Goal: Information Seeking & Learning: Learn about a topic

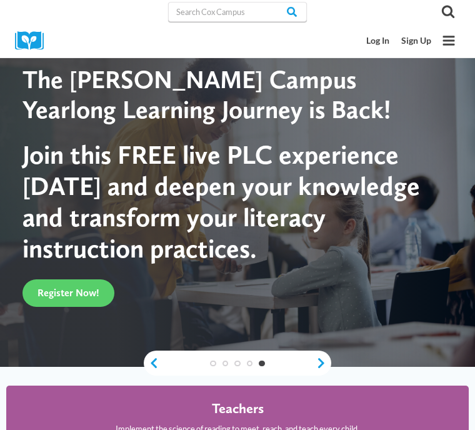
click at [301, 404] on div "Teachers Implement the science of reading to meet, reach, and teach every child…" at bounding box center [238, 437] width 244 height 72
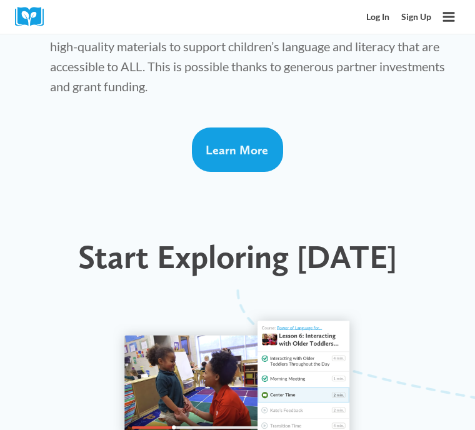
scroll to position [1754, 0]
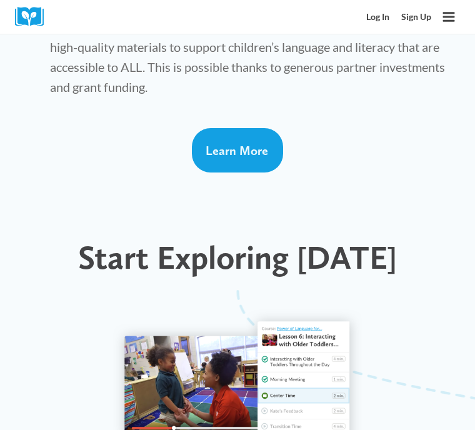
click at [233, 310] on img at bounding box center [238, 386] width 250 height 153
click at [313, 310] on img at bounding box center [238, 386] width 250 height 153
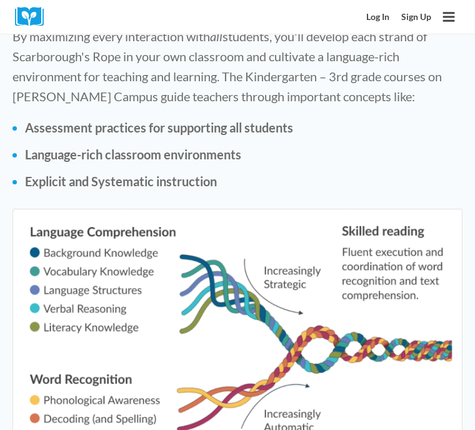
scroll to position [2582, 0]
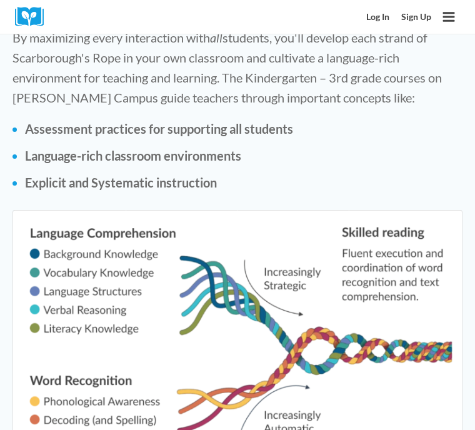
click at [382, 25] on link "Log In" at bounding box center [377, 17] width 35 height 22
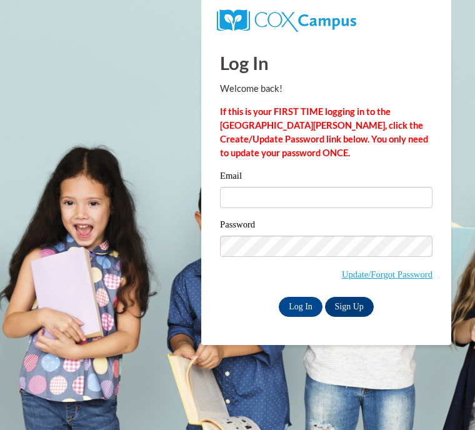
click at [301, 306] on input "Log In" at bounding box center [301, 307] width 44 height 20
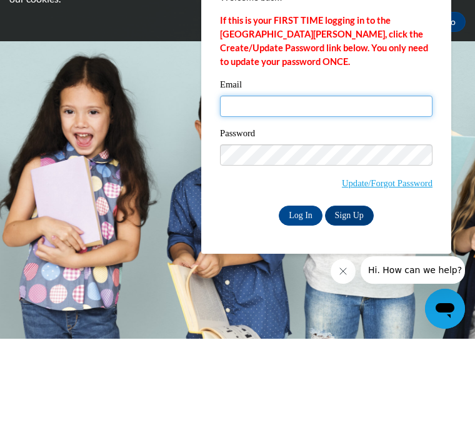
type input "clarak26@icloud.com"
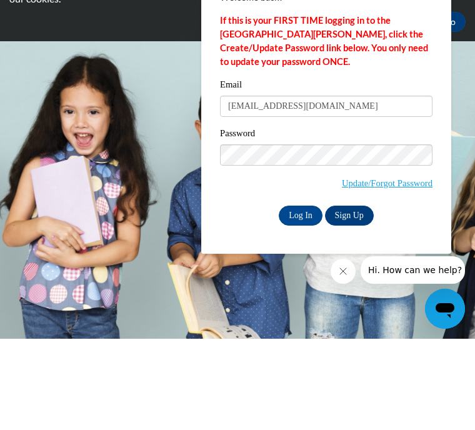
click at [301, 297] on input "Log In" at bounding box center [301, 307] width 44 height 20
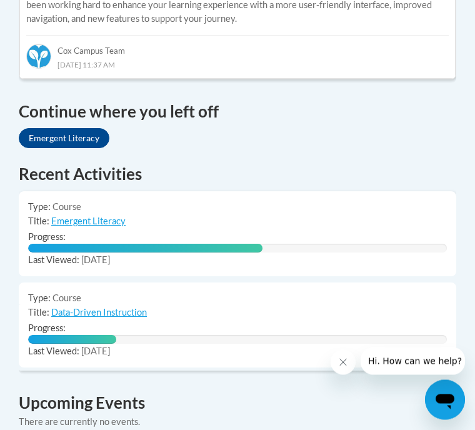
scroll to position [933, 0]
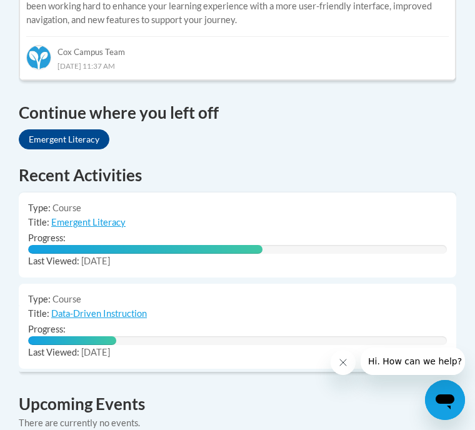
click at [400, 215] on td "Title: Emergent Literacy" at bounding box center [238, 223] width 438 height 16
click at [78, 129] on link "Emergent Literacy" at bounding box center [64, 139] width 91 height 20
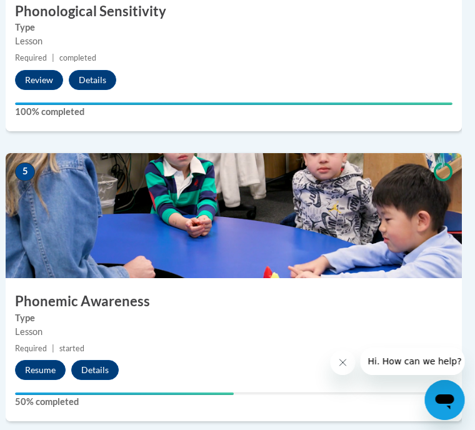
scroll to position [1442, 4]
click at [47, 371] on button "Resume" at bounding box center [40, 370] width 51 height 20
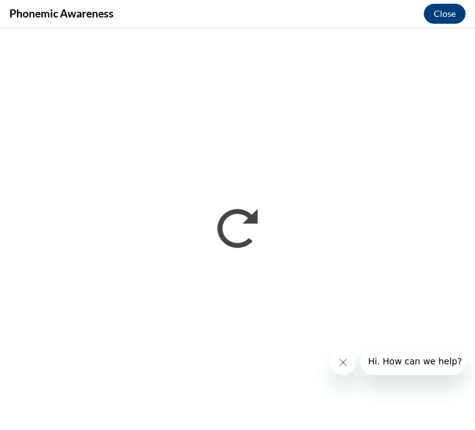
scroll to position [1442, 0]
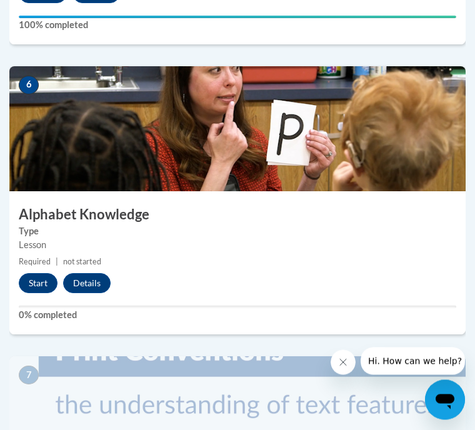
scroll to position [1819, 0]
click at [51, 273] on button "Start" at bounding box center [38, 283] width 39 height 20
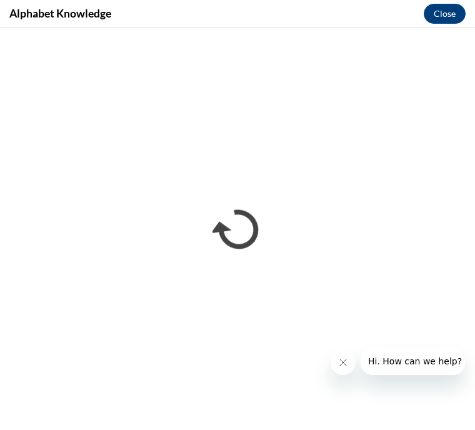
scroll to position [0, 0]
click at [455, 19] on button "Close" at bounding box center [445, 14] width 42 height 20
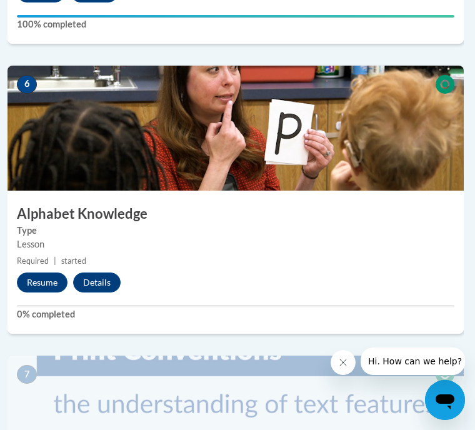
scroll to position [1820, 2]
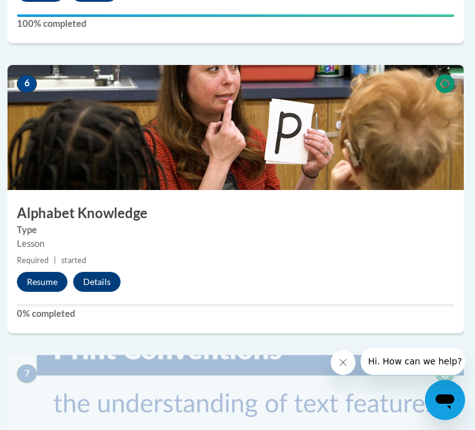
click at [54, 286] on button "Resume" at bounding box center [42, 282] width 51 height 20
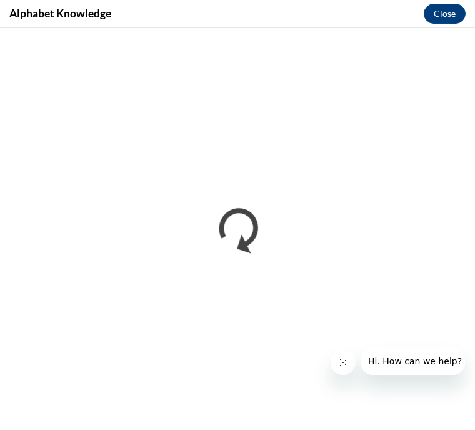
scroll to position [0, 0]
click at [440, 22] on button "Close" at bounding box center [445, 14] width 42 height 20
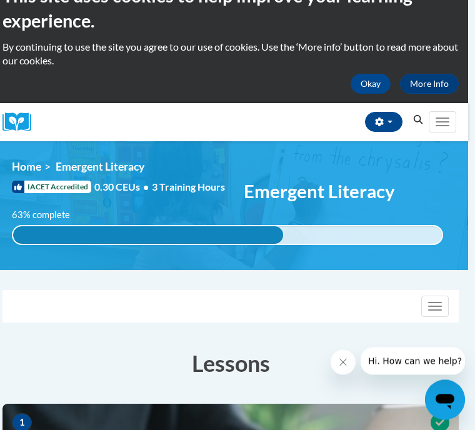
scroll to position [28, 7]
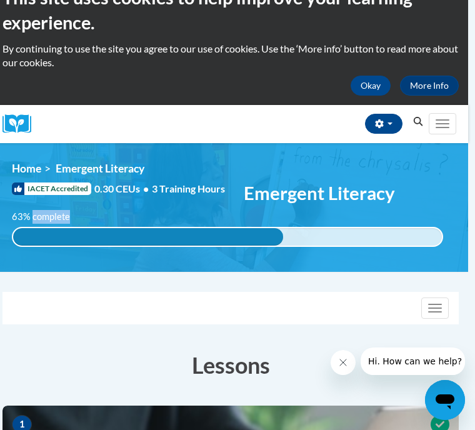
click at [28, 316] on div "Toggle navigation" at bounding box center [230, 308] width 455 height 31
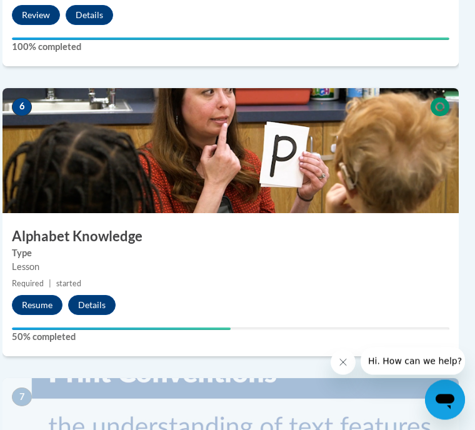
scroll to position [1797, 7]
click at [40, 304] on button "Resume" at bounding box center [37, 305] width 51 height 20
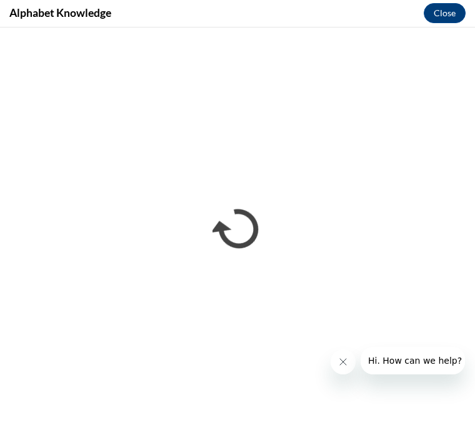
scroll to position [1842, 7]
